Goal: Communication & Community: Answer question/provide support

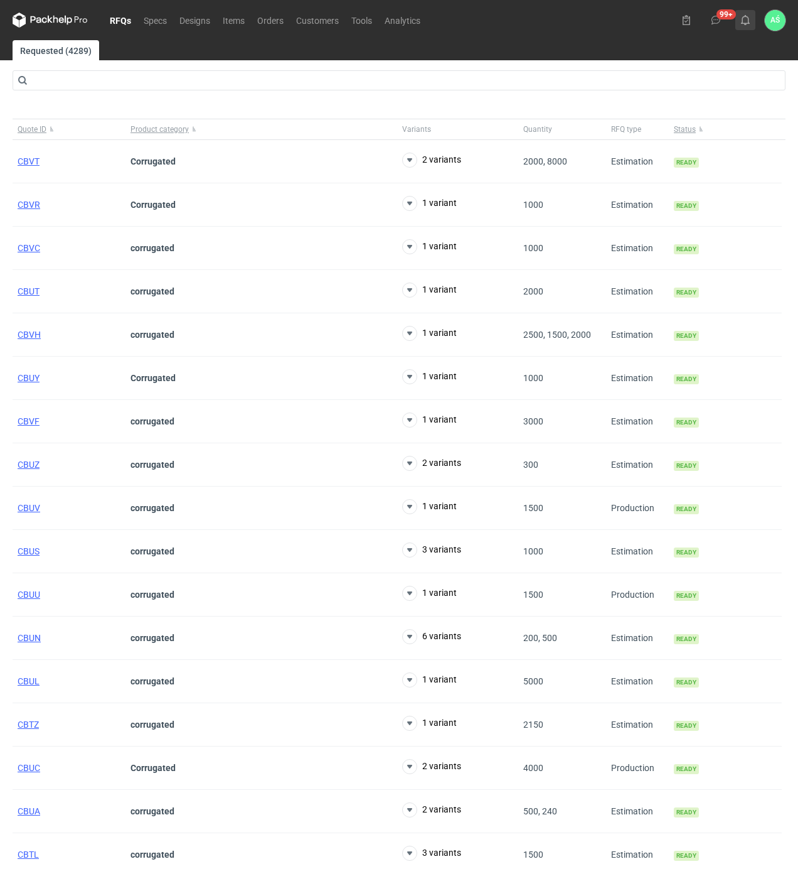
click at [746, 23] on use at bounding box center [745, 20] width 9 height 10
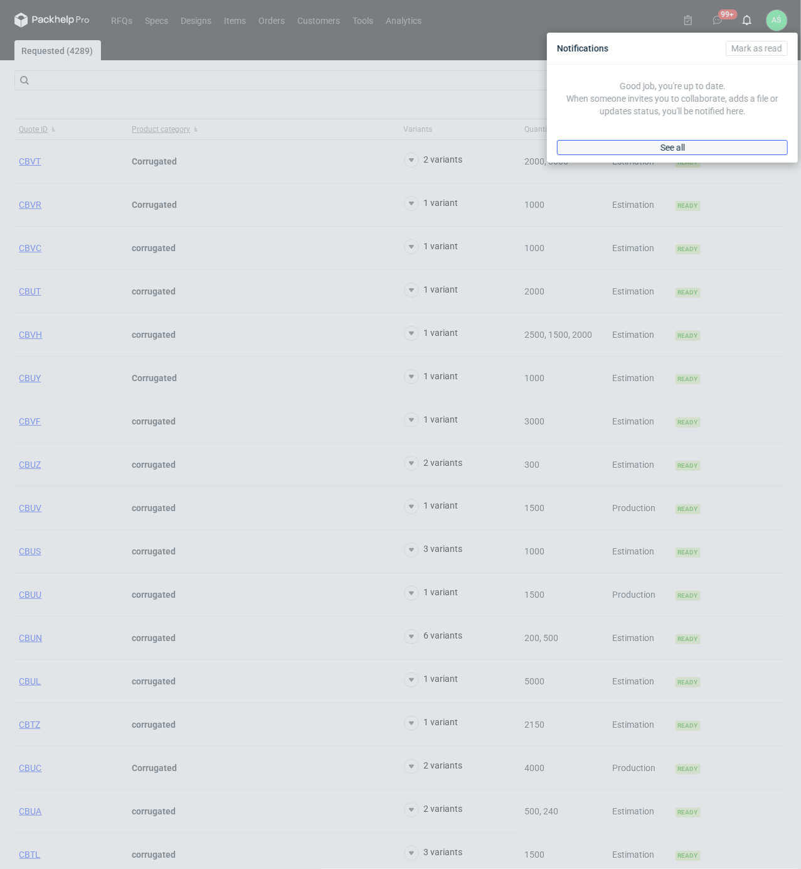
click at [668, 146] on span "See all" at bounding box center [673, 147] width 24 height 9
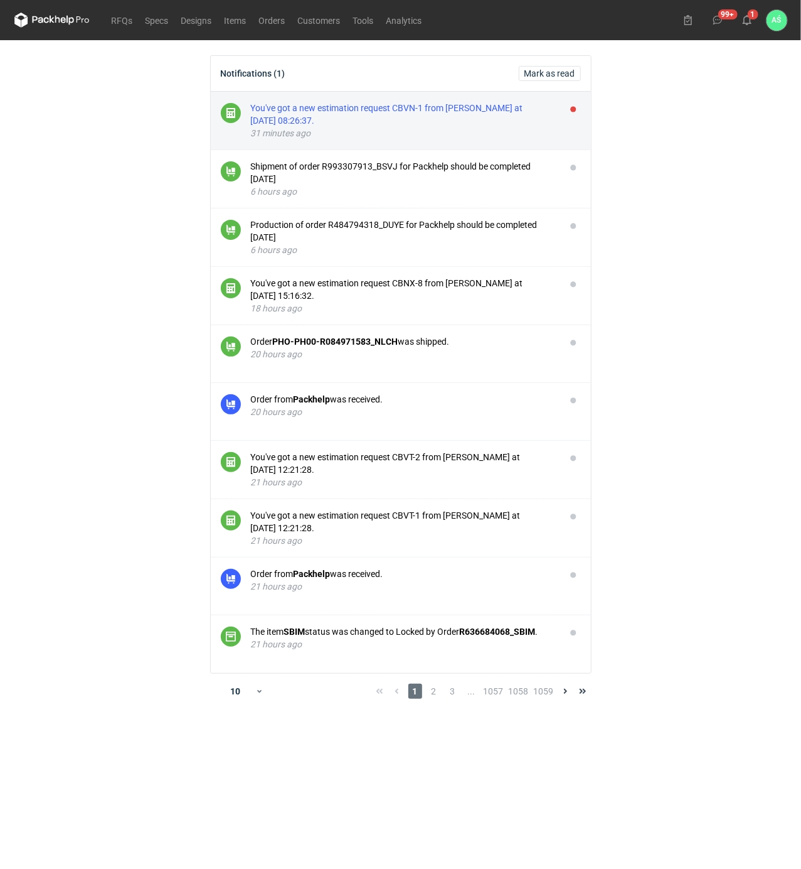
click at [496, 118] on div "You've got a new estimation request CBVN-1 from Michał Palasek at 15 Oct 2025 0…" at bounding box center [403, 114] width 305 height 25
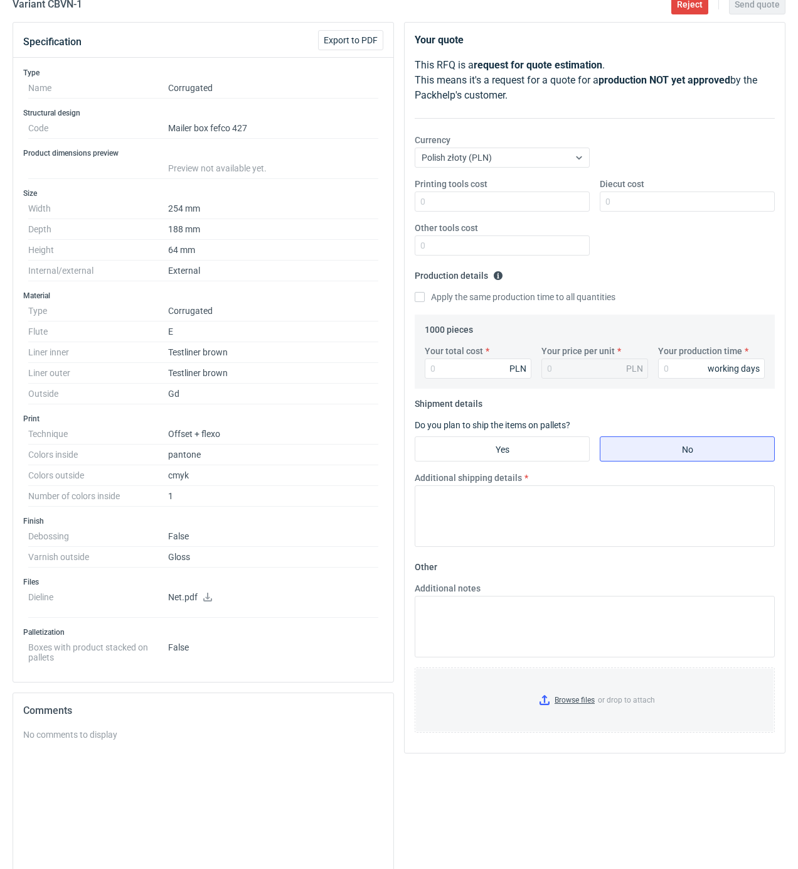
scroll to position [83, 0]
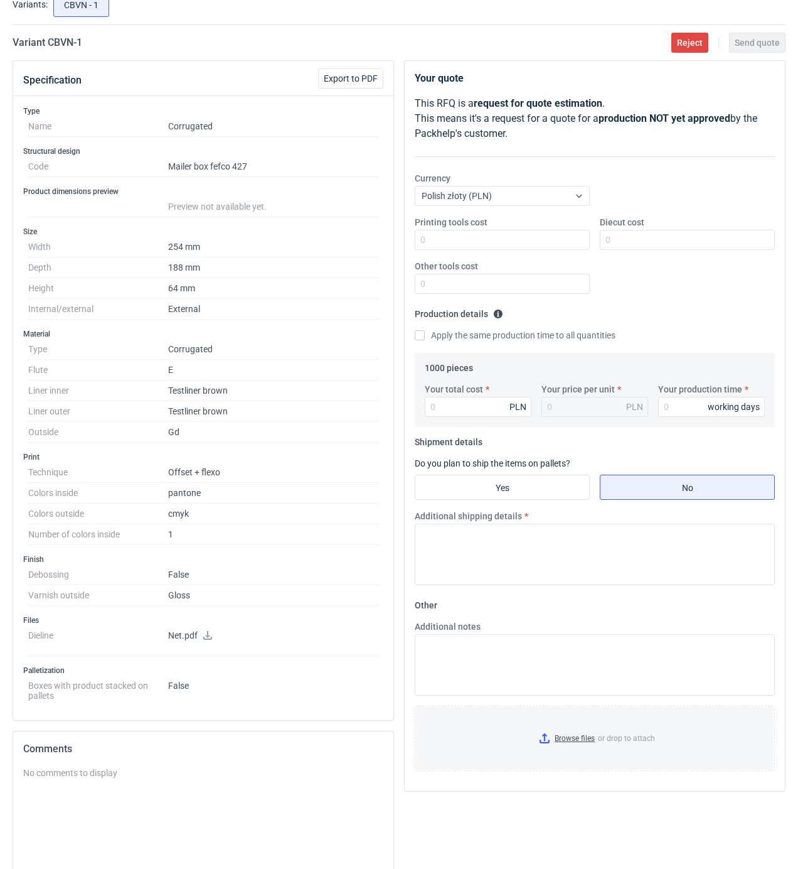
click at [209, 636] on icon at bounding box center [208, 635] width 10 height 9
click at [110, 789] on div "No comments to display" at bounding box center [203, 857] width 360 height 182
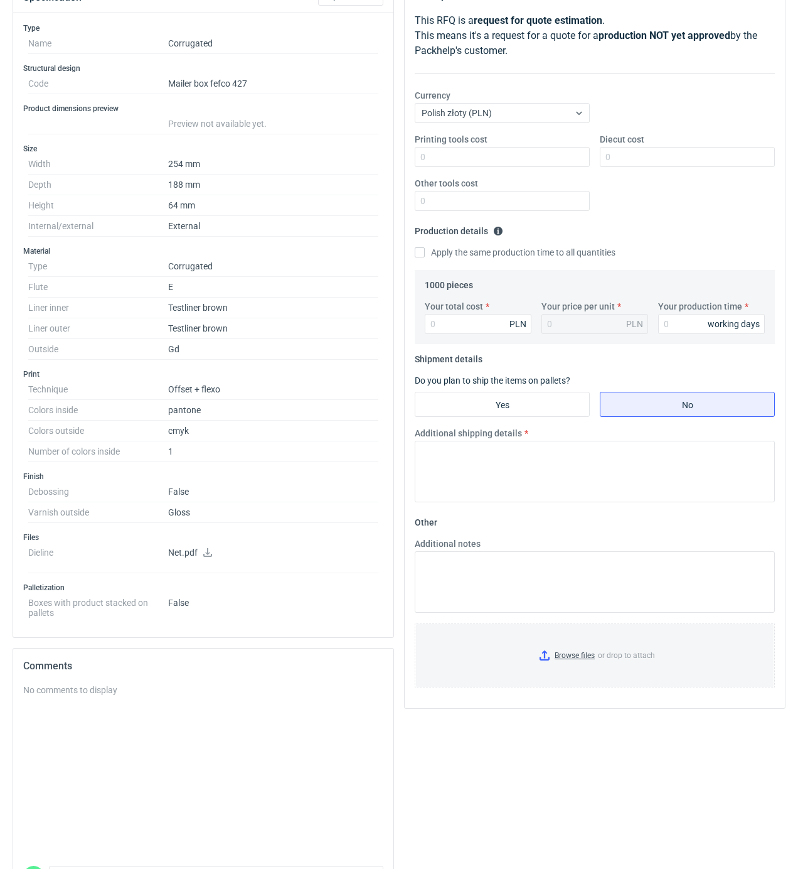
scroll to position [252, 0]
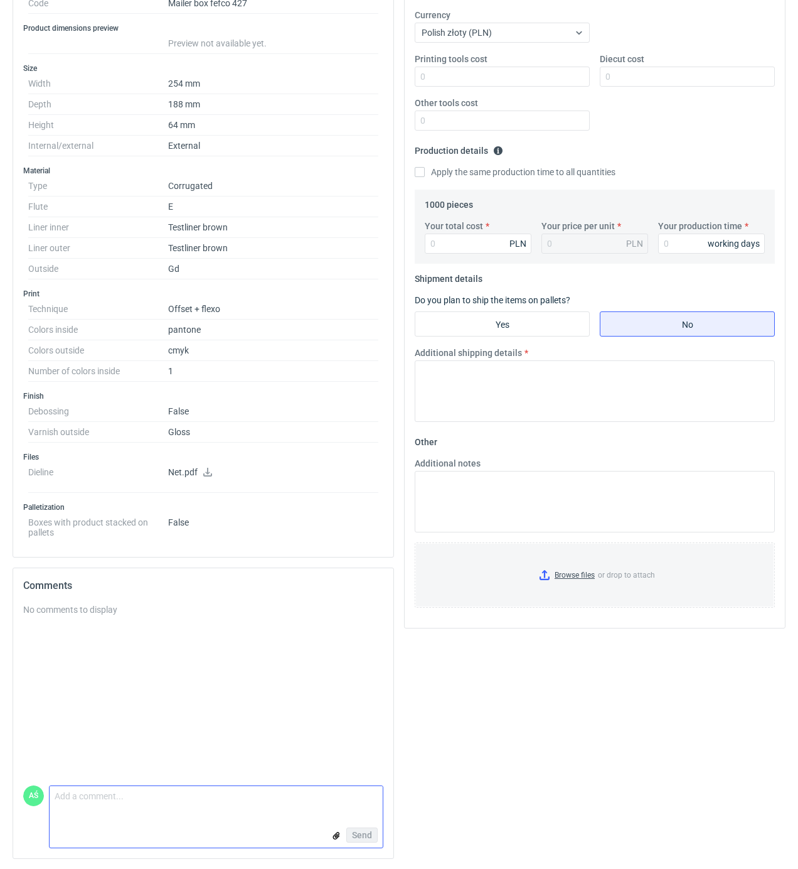
click at [83, 801] on textarea "Comment message" at bounding box center [216, 799] width 333 height 26
type textarea "czy wewnątrz zadruk tylko na wieczku"
click at [357, 827] on button "Send" at bounding box center [361, 834] width 31 height 15
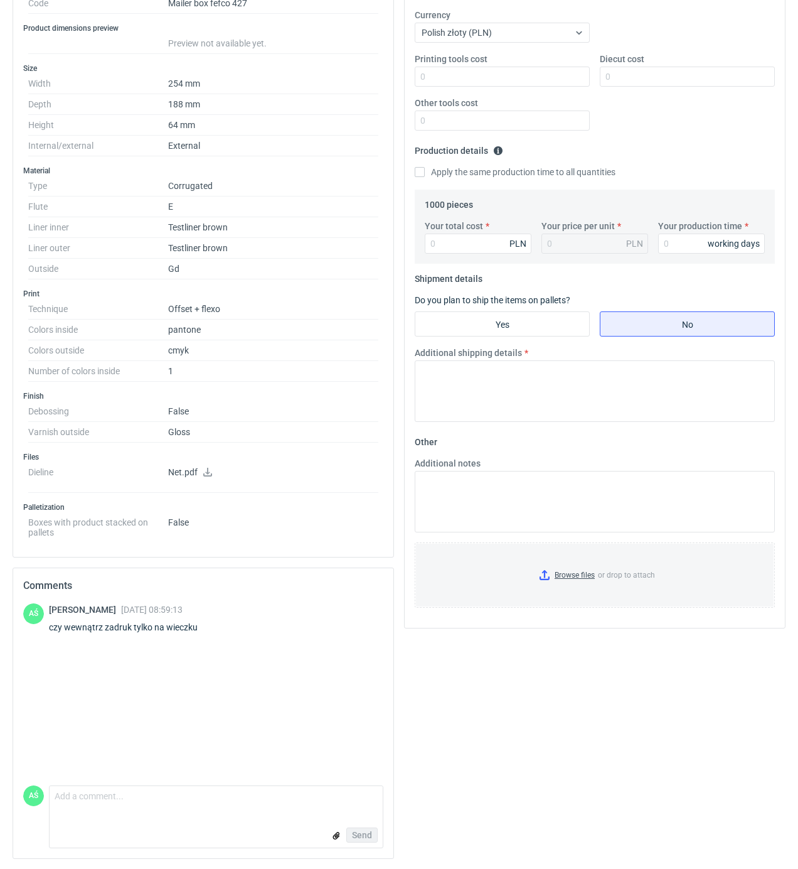
click at [147, 729] on div "AŚ Adrian Świerżewski 15 Oct 2025 08:59:13 czy wewnątrz zadruk tylko na wieczku" at bounding box center [203, 694] width 360 height 182
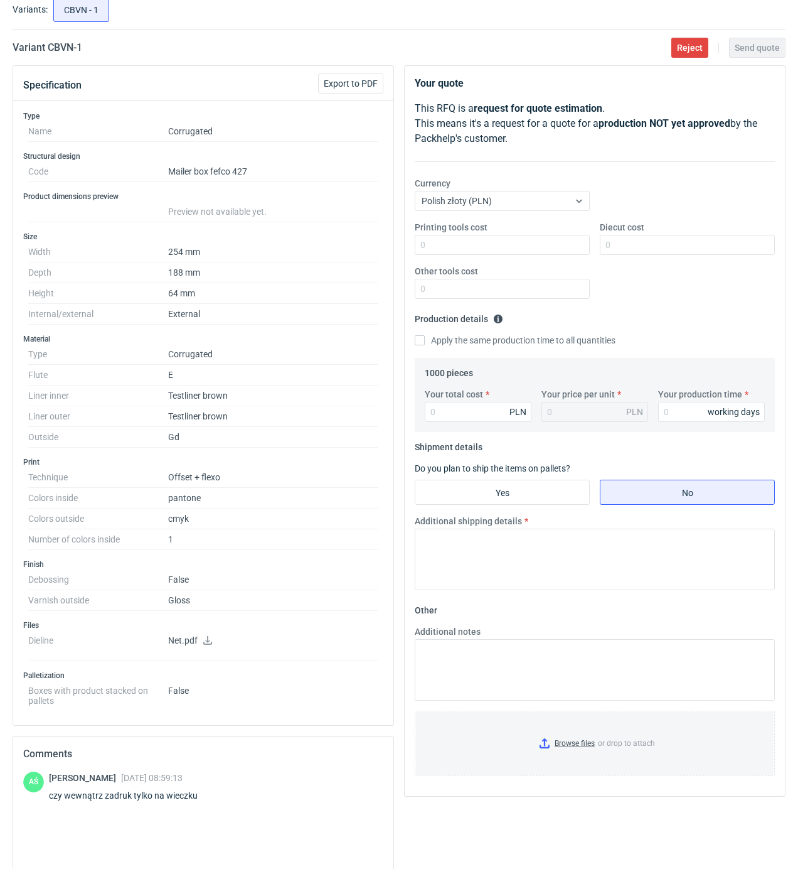
scroll to position [167, 0]
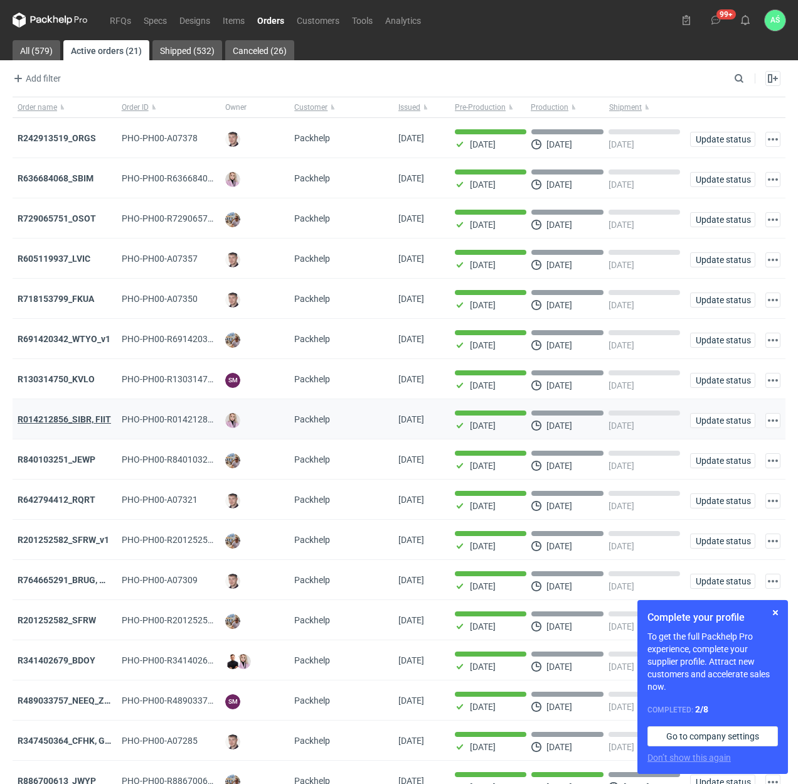
click at [90, 419] on strong "R014212856_SIBR, FIIT" at bounding box center [65, 419] width 94 height 10
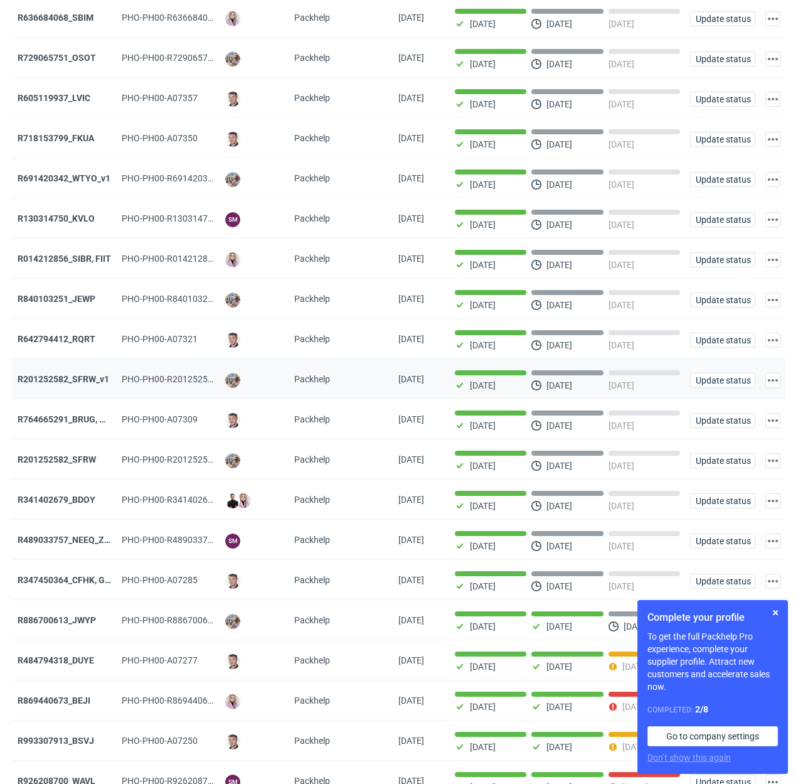
scroll to position [167, 0]
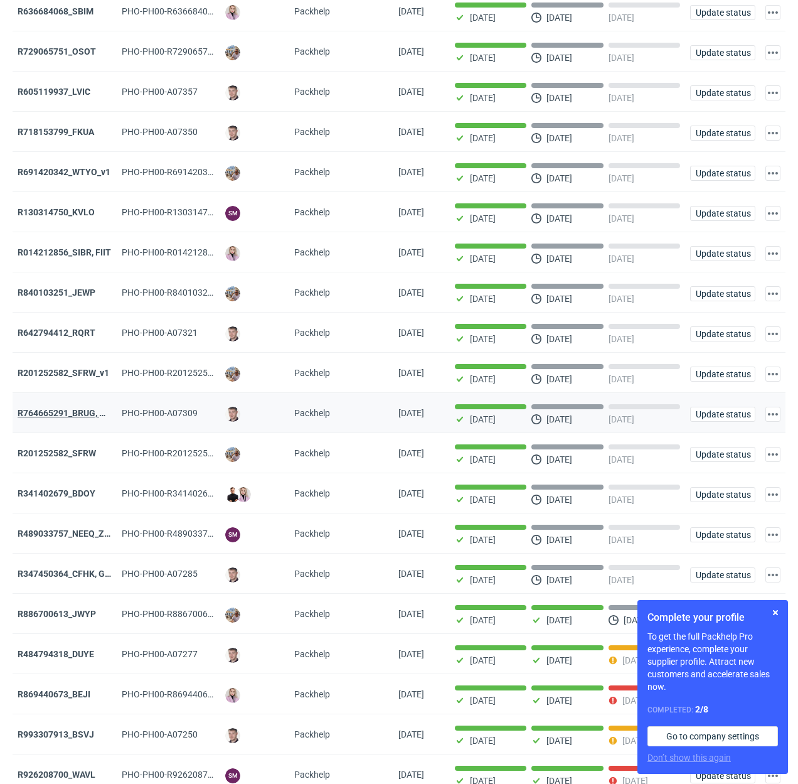
click at [88, 418] on strong "R764665291_BRUG, HPRK" at bounding box center [70, 413] width 105 height 10
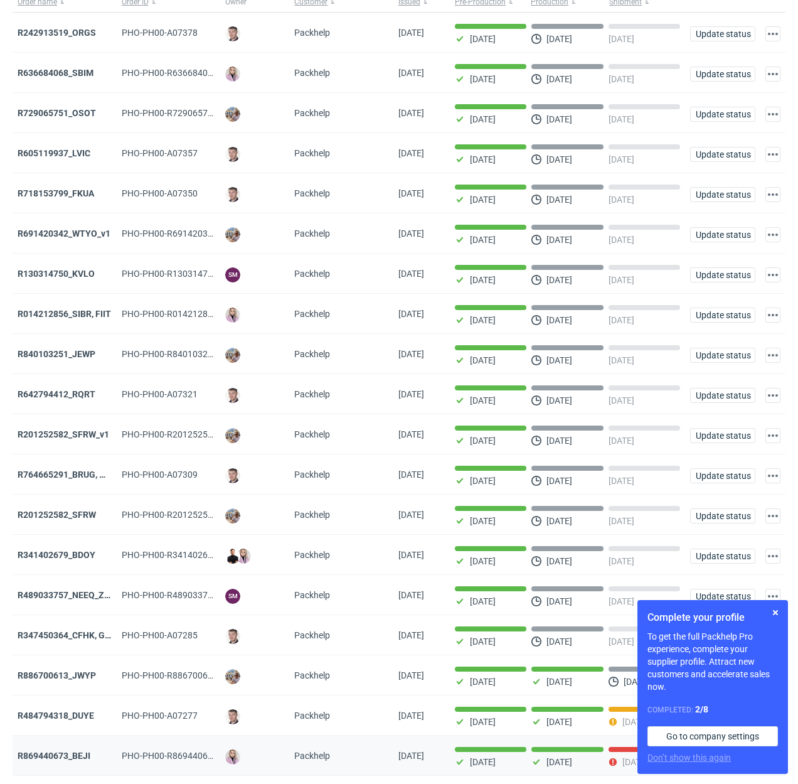
scroll to position [227, 0]
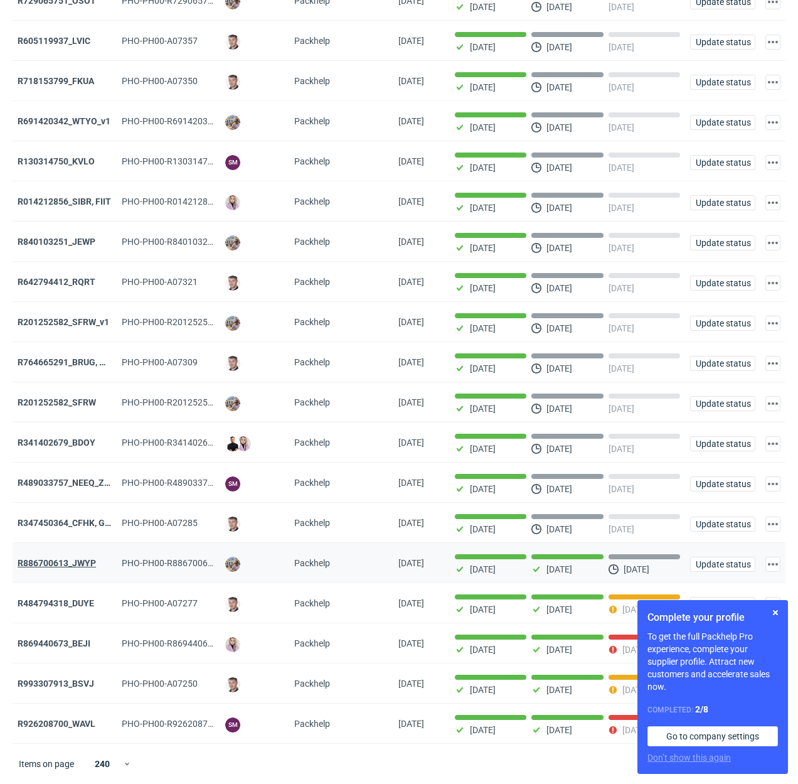
click at [77, 561] on strong "R886700613_JWYP" at bounding box center [57, 563] width 78 height 10
click at [78, 520] on strong "R347450364_CFHK, GKSJ" at bounding box center [70, 523] width 104 height 10
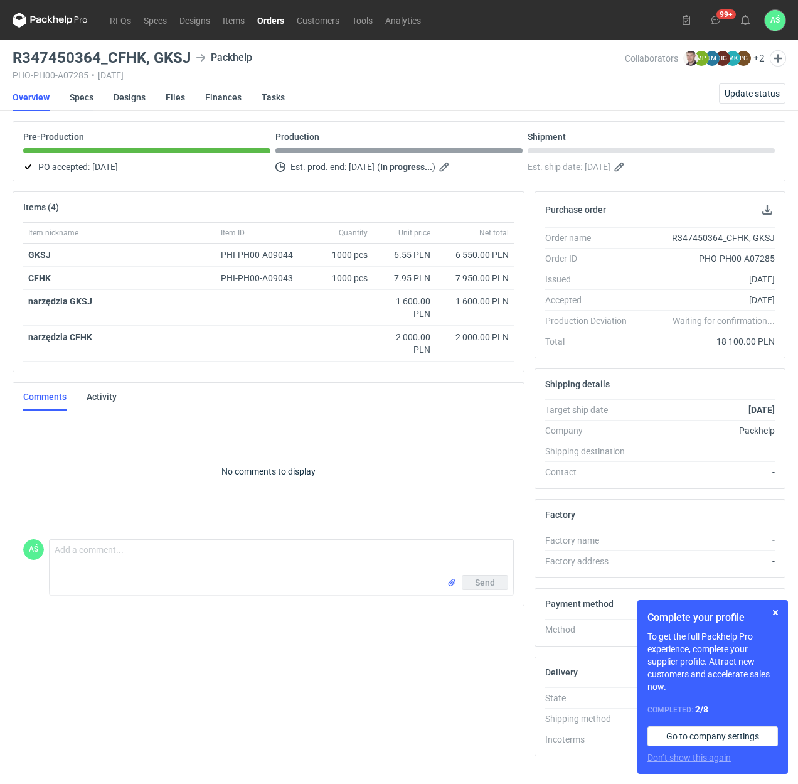
click at [84, 99] on link "Specs" at bounding box center [82, 97] width 24 height 28
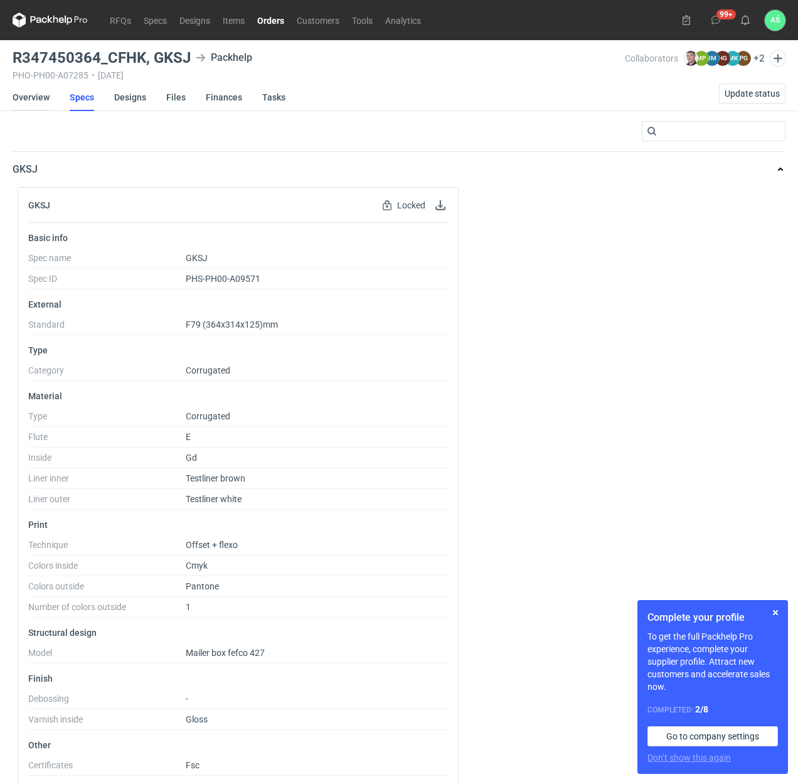
click at [33, 99] on link "Overview" at bounding box center [31, 97] width 37 height 28
